Goal: Information Seeking & Learning: Learn about a topic

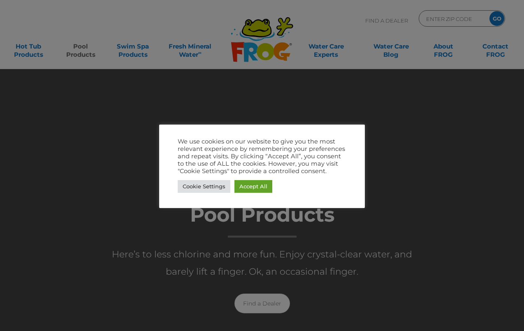
click at [261, 189] on link "Accept All" at bounding box center [254, 186] width 38 height 13
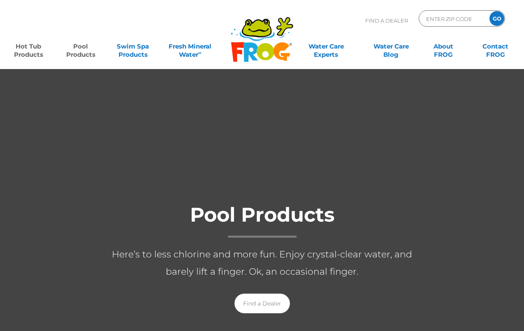
click at [34, 55] on link "Hot Tub Products" at bounding box center [28, 46] width 41 height 16
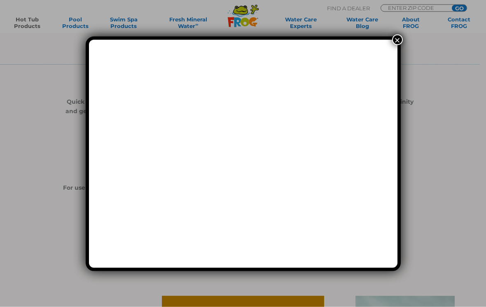
scroll to position [212, 0]
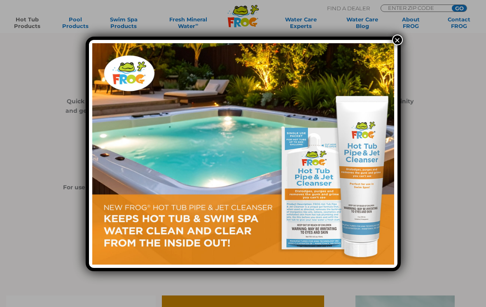
click at [401, 40] on button "×" at bounding box center [397, 40] width 11 height 11
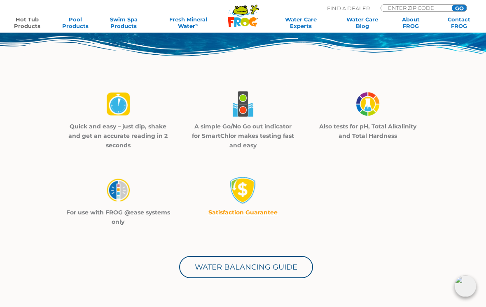
scroll to position [183, 0]
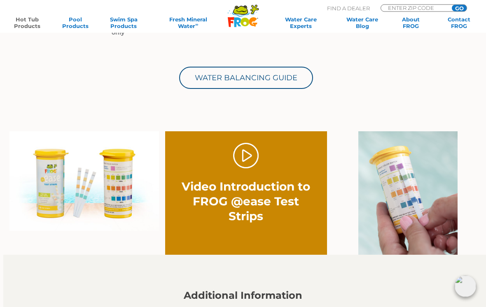
click at [251, 160] on link "." at bounding box center [246, 156] width 26 height 26
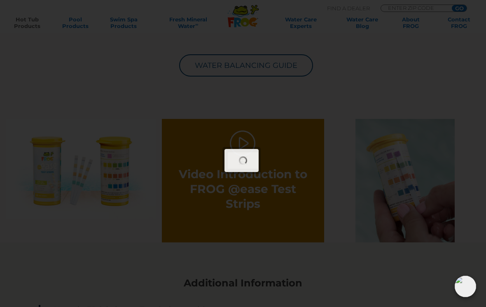
scroll to position [389, 0]
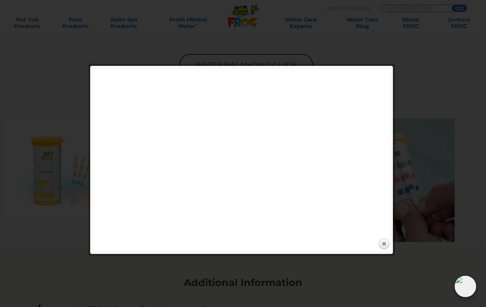
click at [388, 245] on link "Close" at bounding box center [384, 244] width 12 height 12
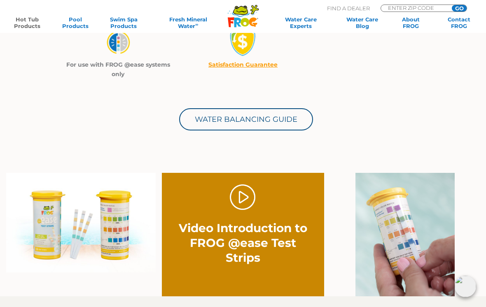
scroll to position [328, 0]
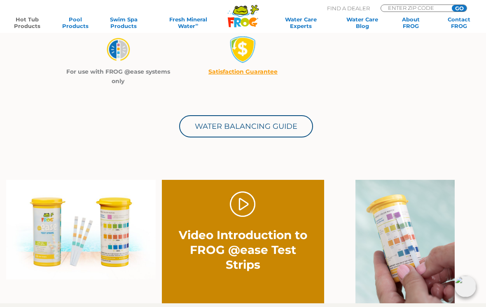
click at [29, 21] on link "Hot Tub Products" at bounding box center [26, 22] width 37 height 13
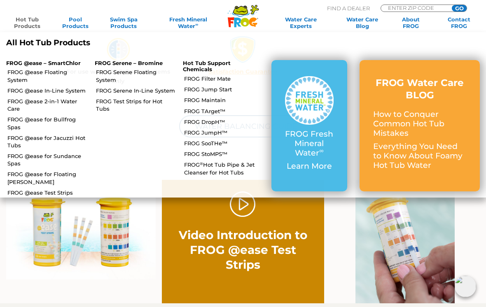
click at [74, 73] on link "FROG @ease Floating System" at bounding box center [47, 75] width 81 height 15
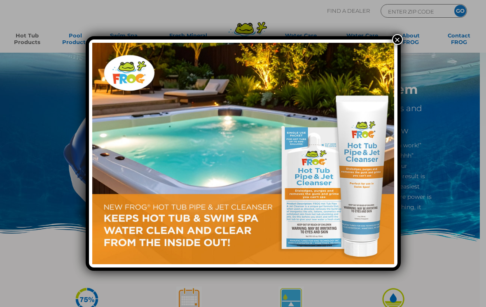
click at [397, 40] on button "×" at bounding box center [397, 39] width 11 height 11
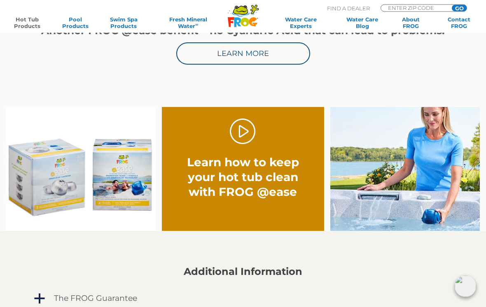
scroll to position [464, 0]
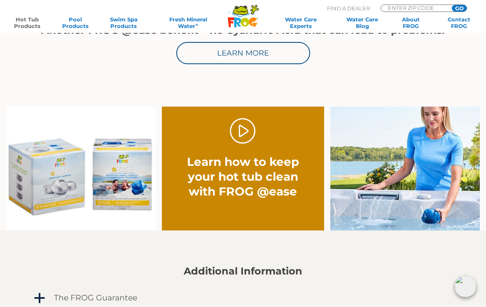
click at [255, 120] on link "." at bounding box center [243, 131] width 26 height 26
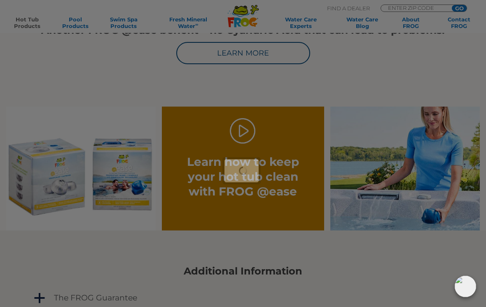
scroll to position [476, 0]
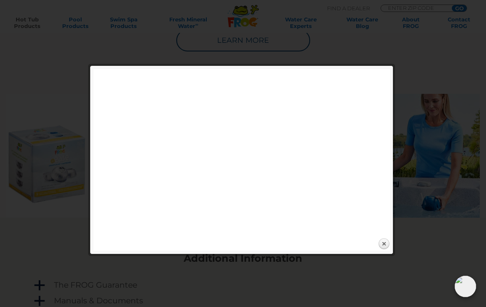
click at [389, 243] on link "Close" at bounding box center [384, 244] width 12 height 12
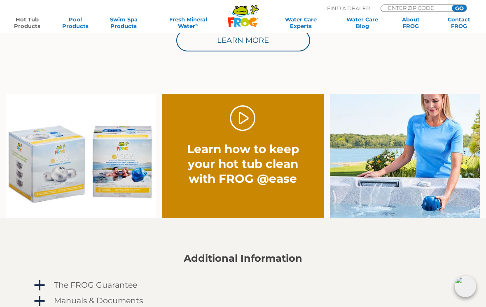
scroll to position [565, 0]
